Goal: Information Seeking & Learning: Understand process/instructions

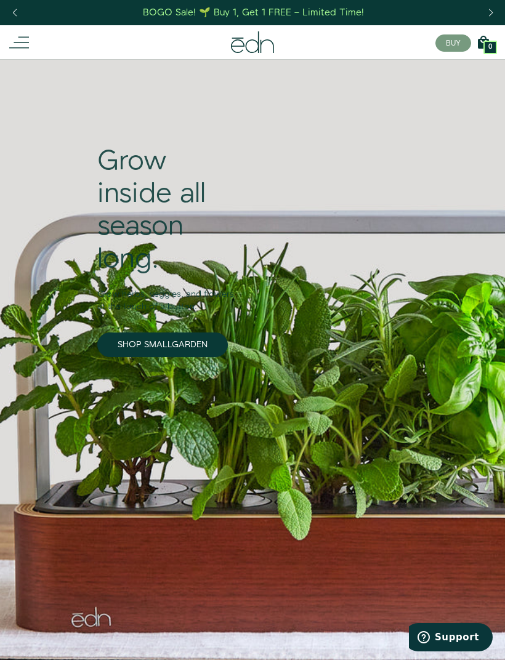
click at [21, 52] on icon at bounding box center [19, 43] width 20 height 20
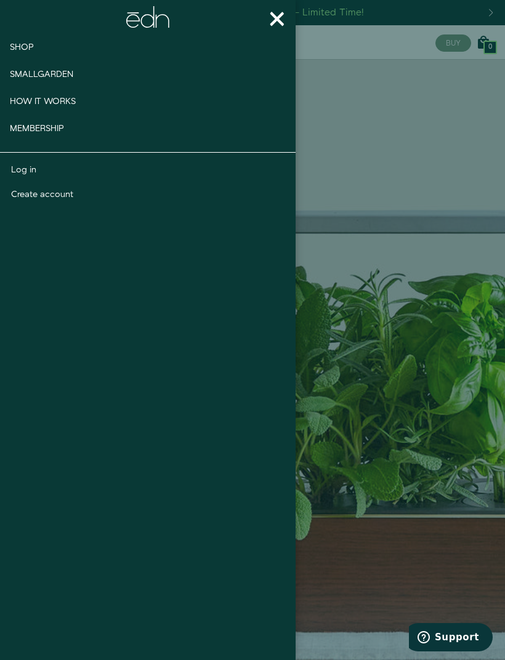
click at [17, 78] on span "Smallgarden" at bounding box center [41, 74] width 63 height 12
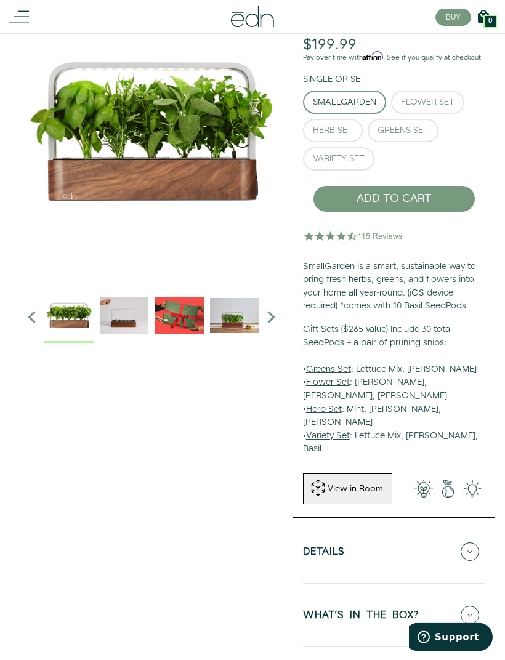
click at [335, 136] on div "Herb Set" at bounding box center [333, 131] width 40 height 9
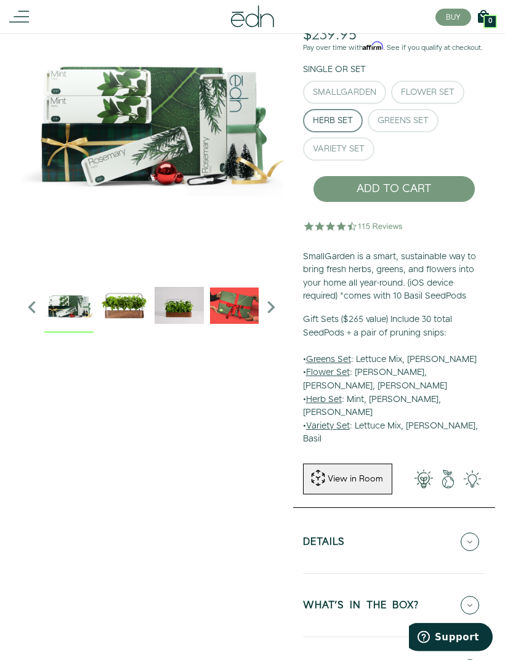
scroll to position [90, 0]
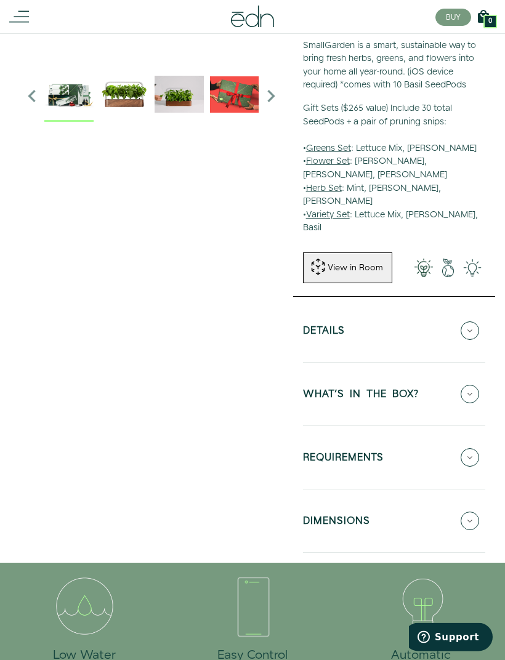
click at [478, 437] on button "REQUIREMENTS" at bounding box center [394, 458] width 182 height 43
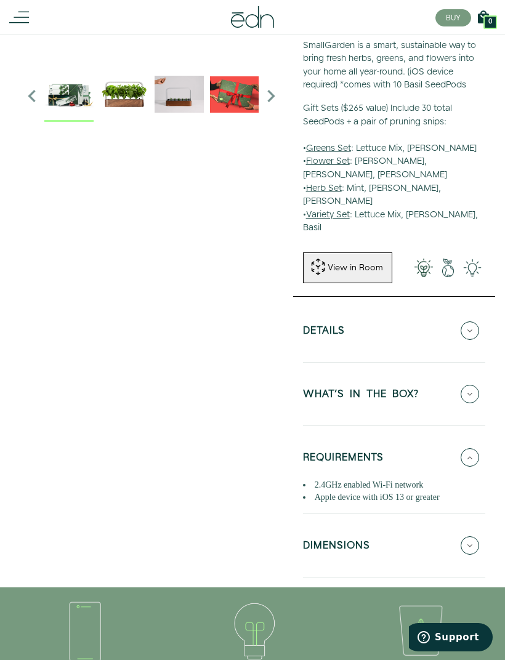
click at [480, 436] on button "REQUIREMENTS" at bounding box center [394, 457] width 182 height 43
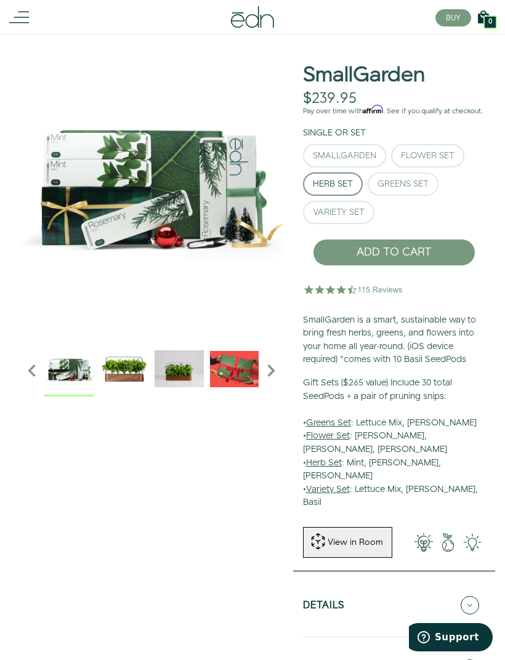
scroll to position [0, 0]
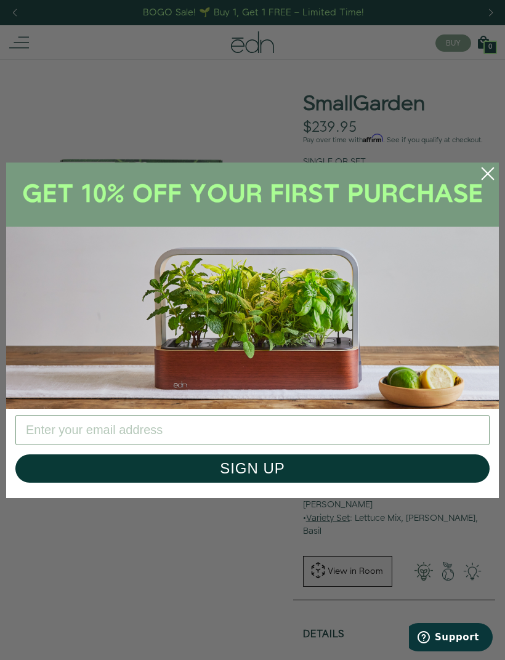
click at [489, 181] on circle "Close dialog" at bounding box center [487, 173] width 27 height 27
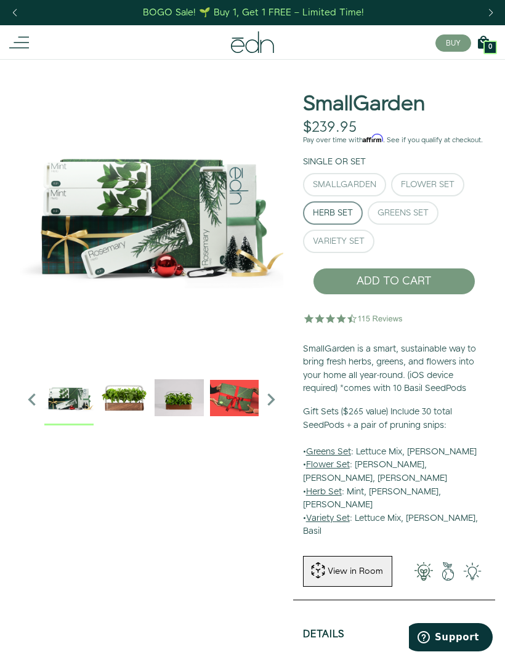
click at [20, 39] on icon at bounding box center [19, 43] width 20 height 20
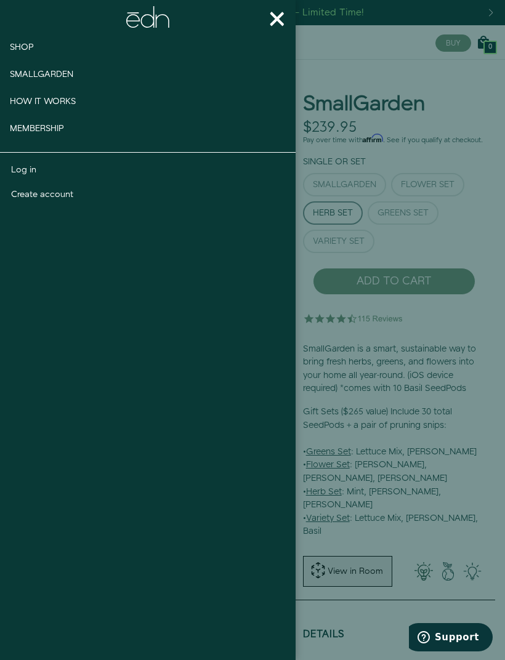
click at [13, 76] on span "Smallgarden" at bounding box center [41, 74] width 63 height 12
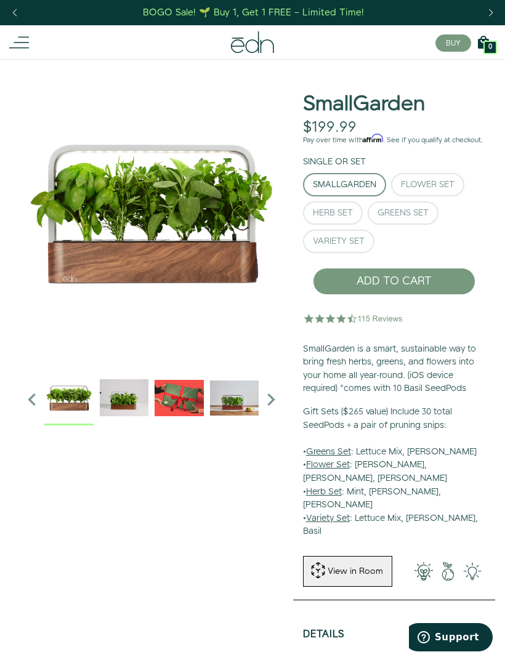
click at [13, 30] on div "BUY 42732282904750 1 0 Cart There are no products in your cart!" at bounding box center [252, 42] width 506 height 34
click at [16, 47] on icon at bounding box center [19, 43] width 20 height 20
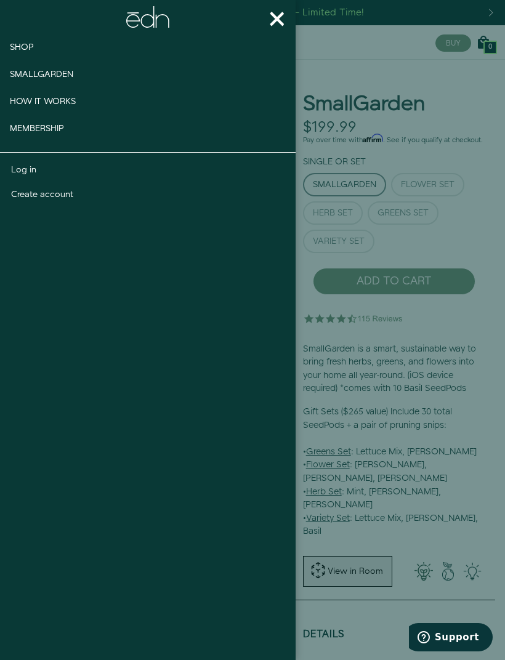
click at [17, 107] on span "How It works" at bounding box center [43, 101] width 66 height 12
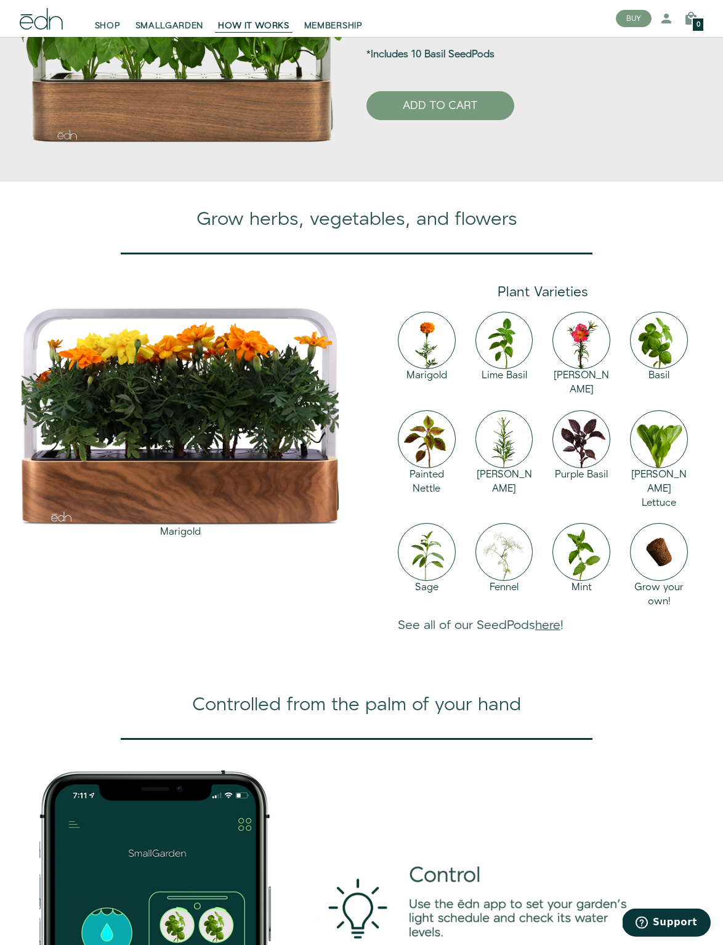
scroll to position [861, 0]
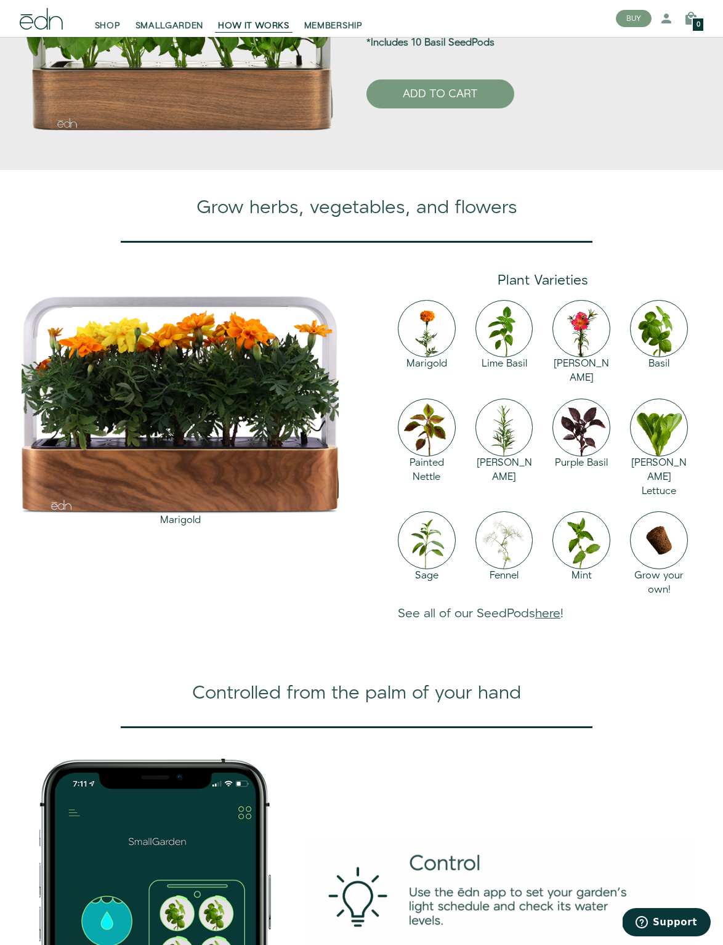
click at [559, 622] on link "here" at bounding box center [547, 613] width 25 height 17
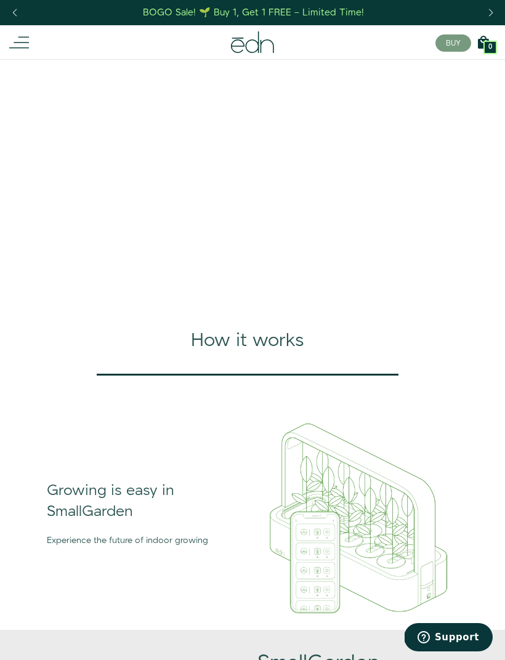
scroll to position [1090, 108]
